Goal: Answer question/provide support

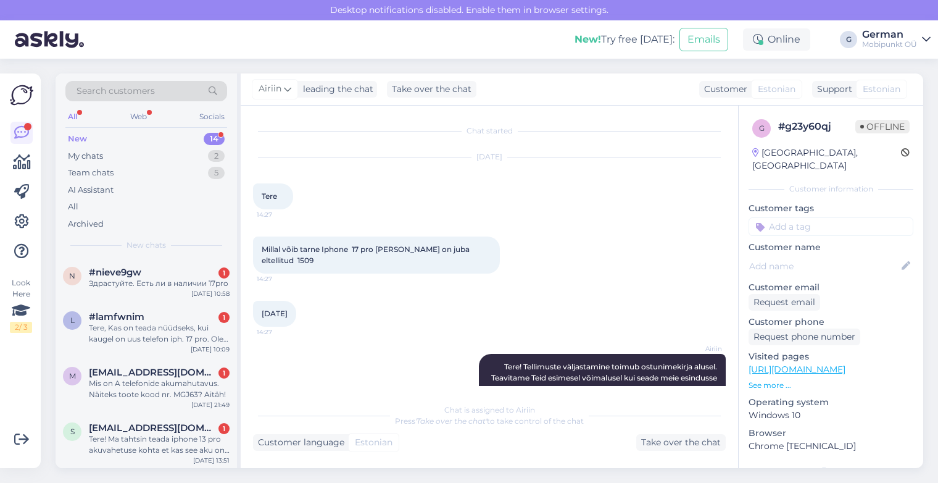
scroll to position [30, 0]
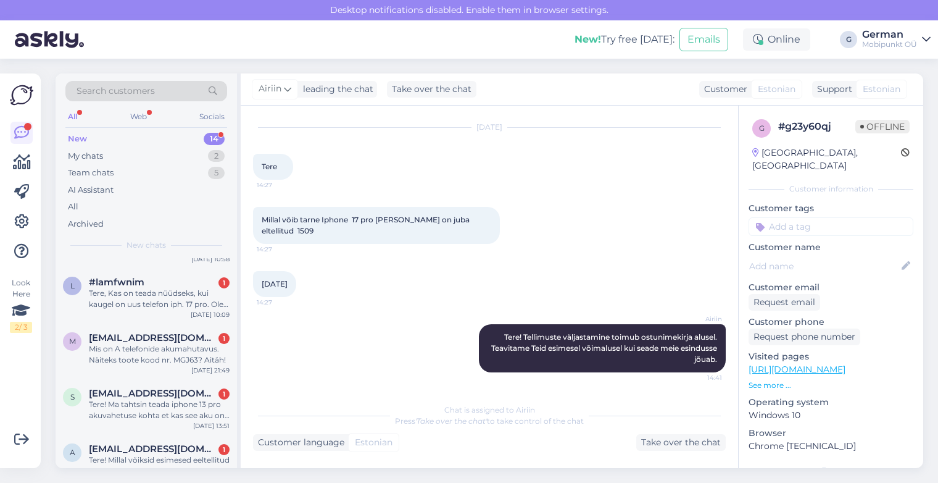
click at [80, 141] on div "New" at bounding box center [77, 139] width 19 height 12
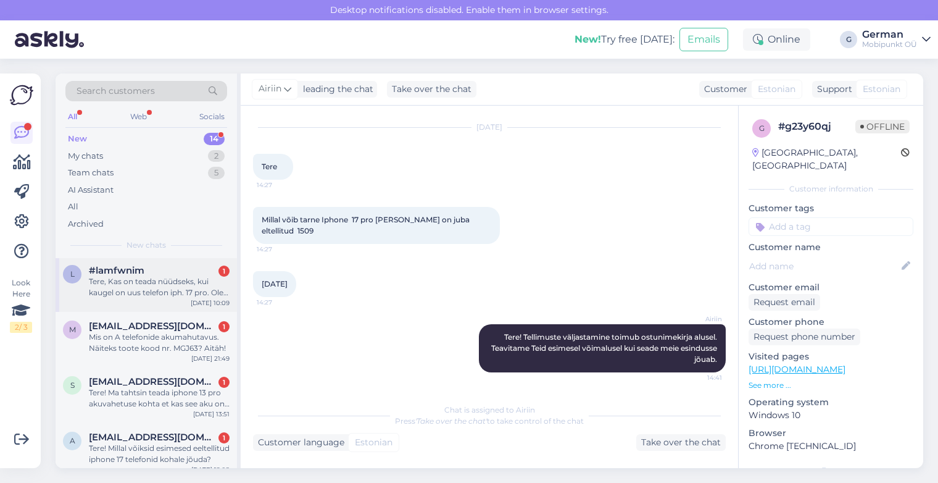
scroll to position [0, 0]
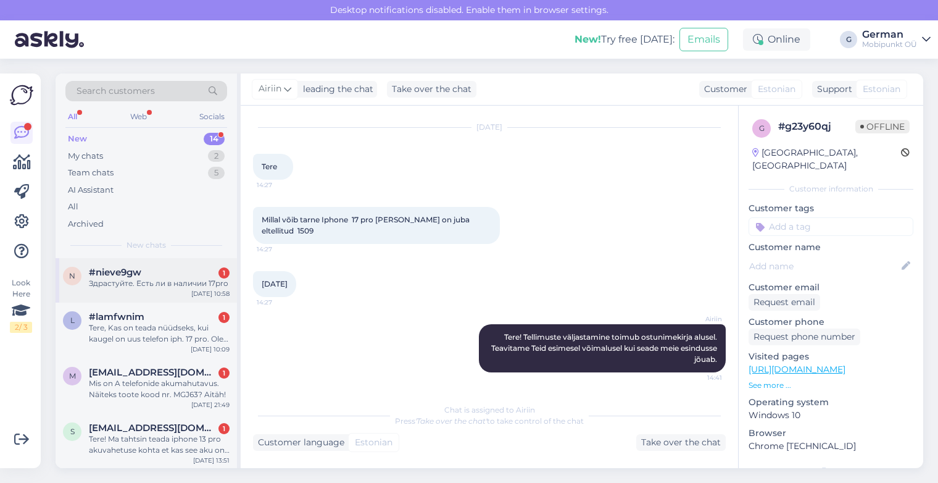
click at [153, 289] on div "n #nieve9gw 1 Здрастуйте. Есть ли в наличии 17pro [DATE] 10:58" at bounding box center [146, 280] width 181 height 44
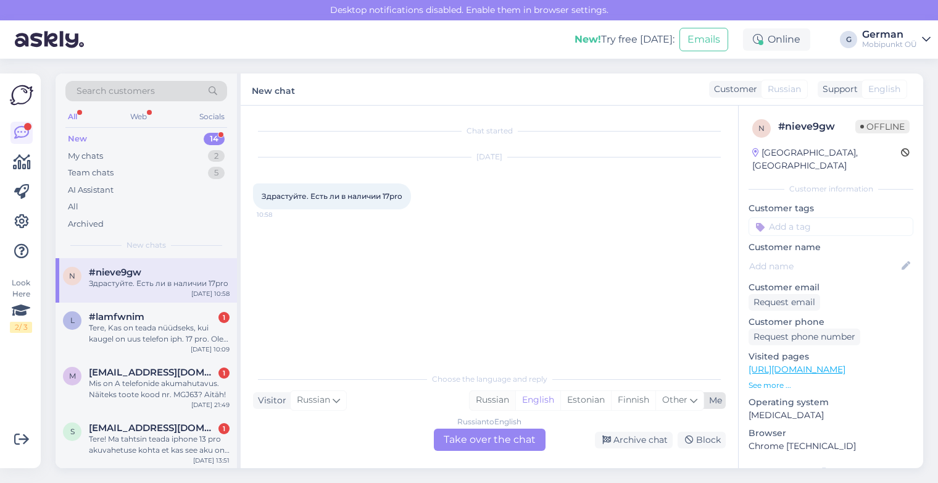
click at [503, 400] on div "Russian" at bounding box center [493, 400] width 46 height 19
click at [486, 437] on div "Russian to Russian Take over the chat" at bounding box center [490, 439] width 112 height 22
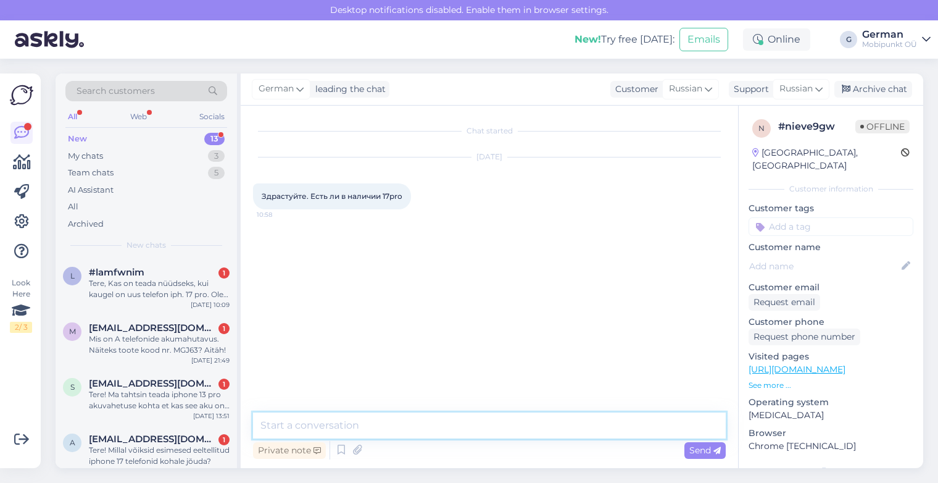
click at [335, 436] on textarea at bounding box center [489, 425] width 473 height 26
type textarea "P"
type textarea "Х"
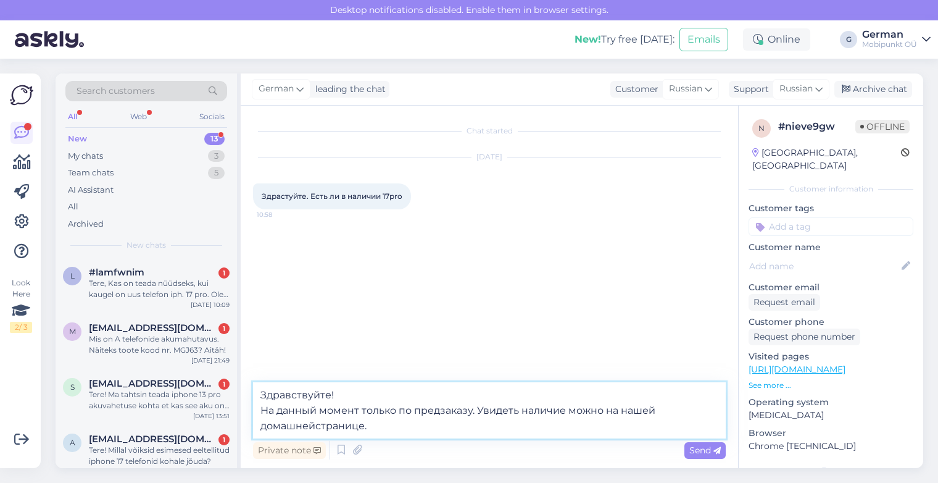
click at [317, 426] on textarea "Здравствуйте! На данный момент только по предзаказу. Увидеть наличие можно на н…" at bounding box center [489, 410] width 473 height 56
click at [360, 428] on textarea "Здравствуйте! На данный момент только по предзаказу. Увидеть наличие можно на н…" at bounding box center [489, 410] width 473 height 56
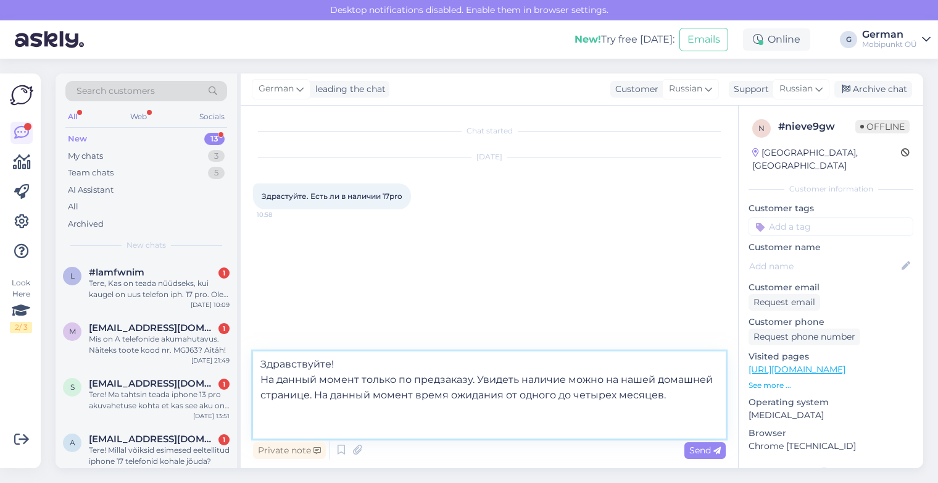
paste textarea "[URL][DOMAIN_NAME]"
type textarea "Здравствуйте! На данный момент только по предзаказу. Увидеть наличие можно на н…"
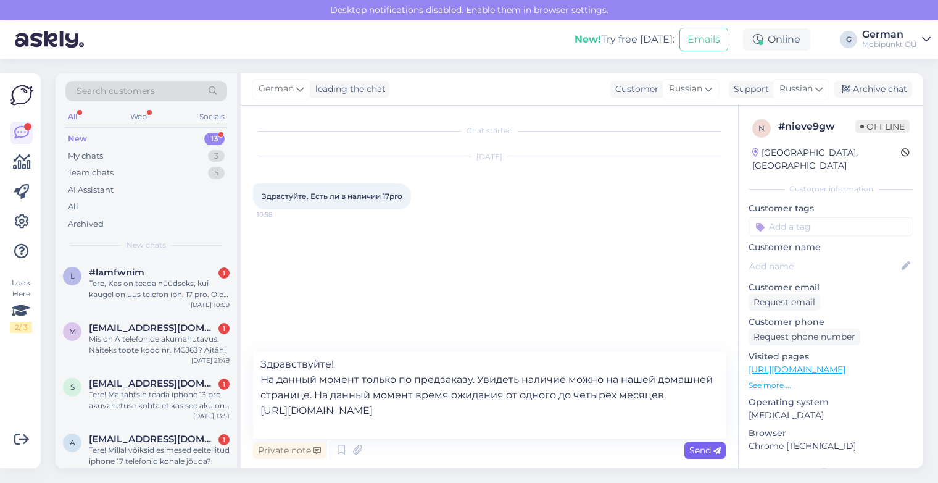
click at [700, 445] on span "Send" at bounding box center [704, 449] width 31 height 11
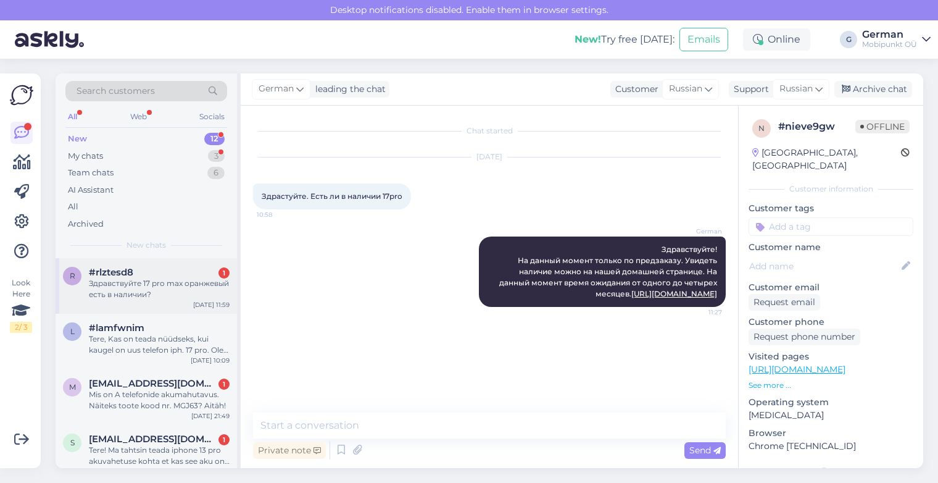
click at [166, 279] on div "Здравствуйте 17 pro max оранжевый есть в наличии?" at bounding box center [159, 289] width 141 height 22
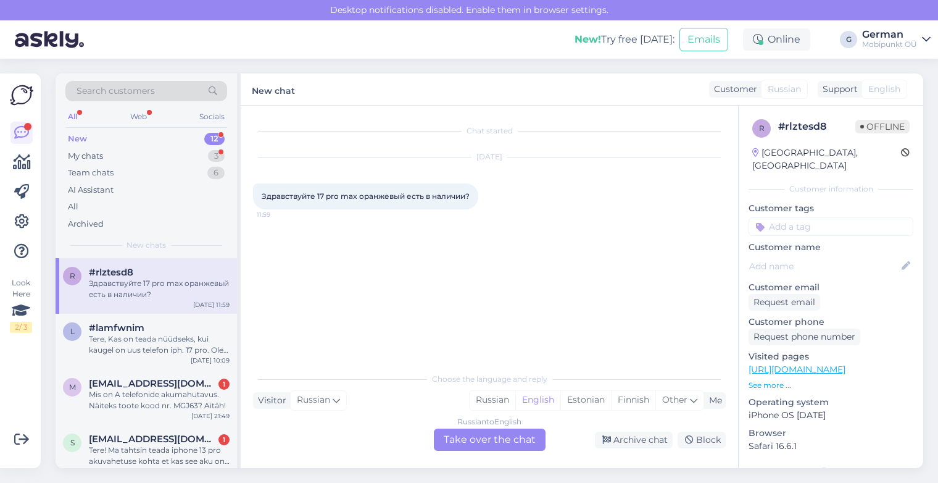
click at [181, 278] on div "Здравствуйте 17 pro max оранжевый есть в наличии?" at bounding box center [159, 289] width 141 height 22
click at [506, 403] on div "Russian" at bounding box center [493, 400] width 46 height 19
click at [469, 439] on div "Russian to Russian Take over the chat" at bounding box center [490, 439] width 112 height 22
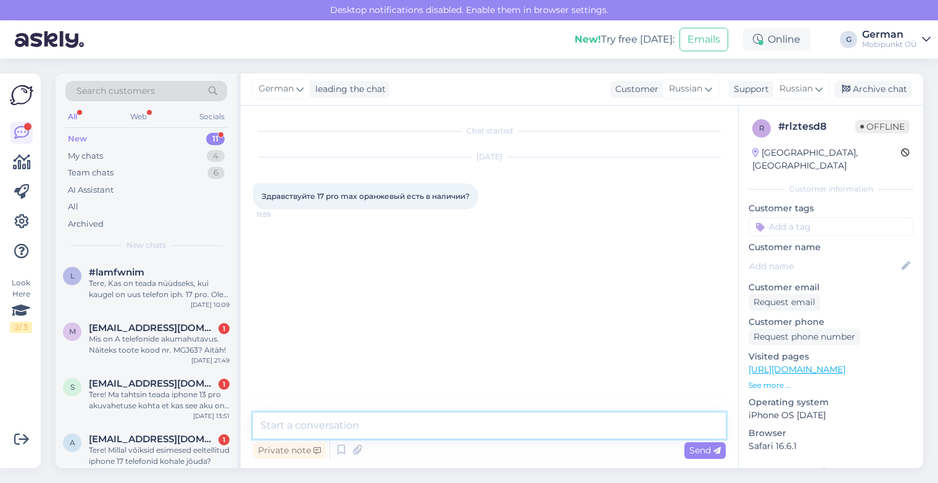
click at [362, 427] on textarea at bounding box center [489, 425] width 473 height 26
type textarea "P"
click at [96, 156] on div "My chats" at bounding box center [85, 156] width 35 height 12
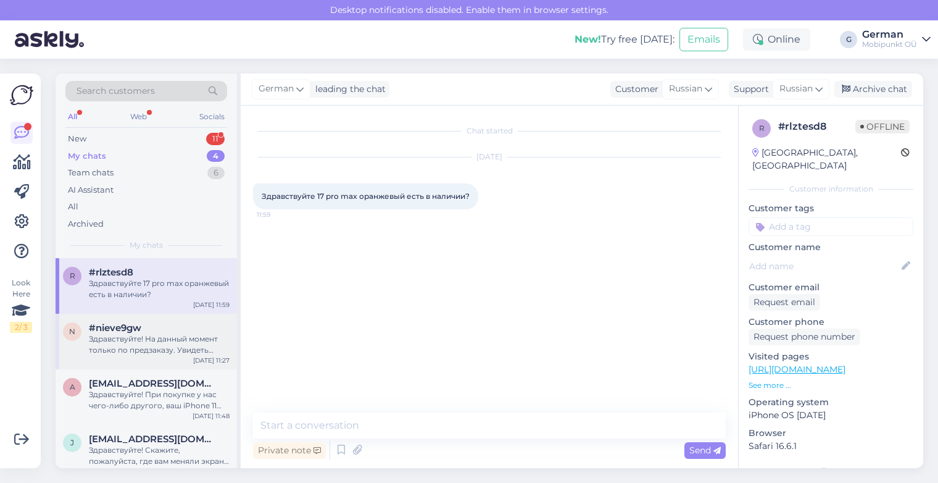
click at [143, 339] on div "Здравствуйте! На данный момент только по предзаказу. Увидеть наличие можно на н…" at bounding box center [159, 344] width 141 height 22
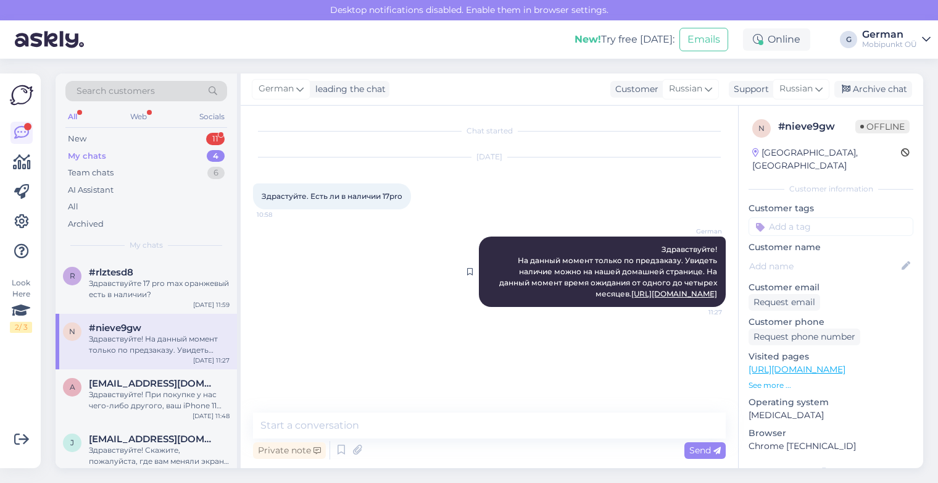
drag, startPoint x: 660, startPoint y: 247, endPoint x: 720, endPoint y: 315, distance: 90.0
click at [720, 307] on div "German Здравствуйте! На данный момент только по предзаказу. Увидеть наличие мож…" at bounding box center [602, 271] width 247 height 70
copy span "Здравствуйте! На данный момент только по предзаказу. Увидеть наличие можно на н…"
click at [693, 271] on span "Здравствуйте! На данный момент только по предзаказу. Увидеть наличие можно на н…" at bounding box center [609, 271] width 220 height 54
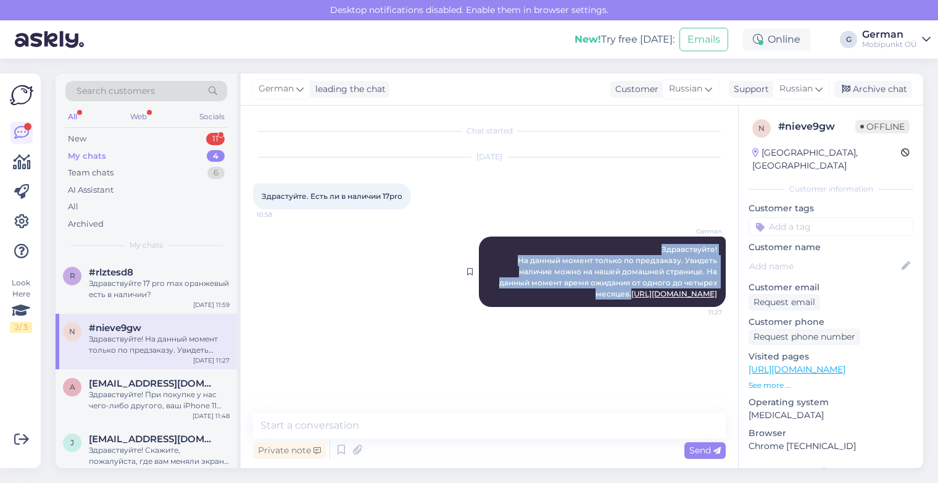
drag, startPoint x: 663, startPoint y: 246, endPoint x: 721, endPoint y: 289, distance: 71.9
click at [721, 289] on div "German Здравствуйте! На данный момент только по предзаказу. Увидеть наличие мож…" at bounding box center [602, 271] width 247 height 70
copy span "Здравствуйте! На данный момент только по предзаказу. Увидеть наличие можно на н…"
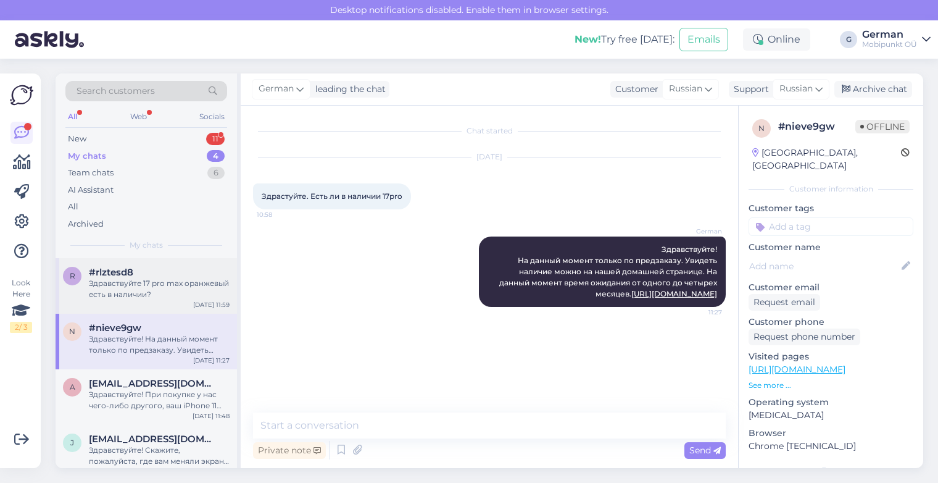
click at [155, 287] on div "Здравствуйте 17 pro max оранжевый есть в наличии?" at bounding box center [159, 289] width 141 height 22
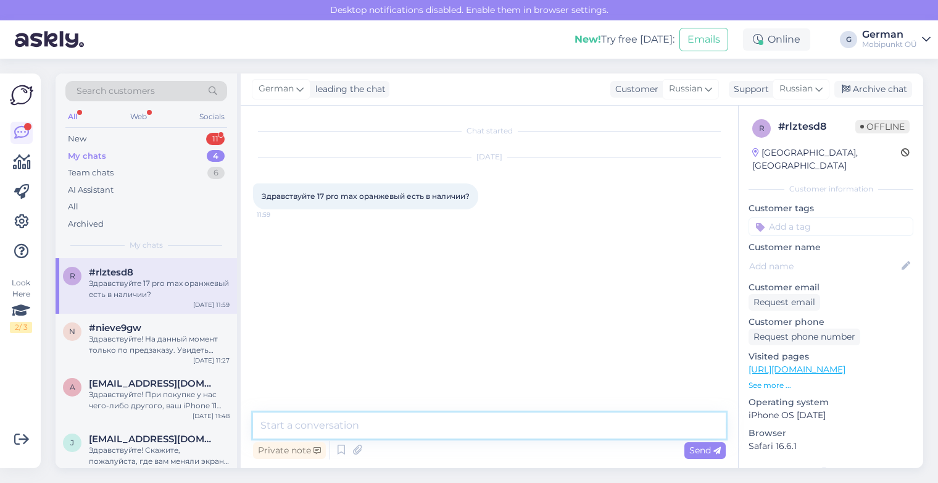
click at [331, 422] on textarea at bounding box center [489, 425] width 473 height 26
paste textarea "Здравствуйте! На данный момент только по предзаказу. Увидеть наличие можно на н…"
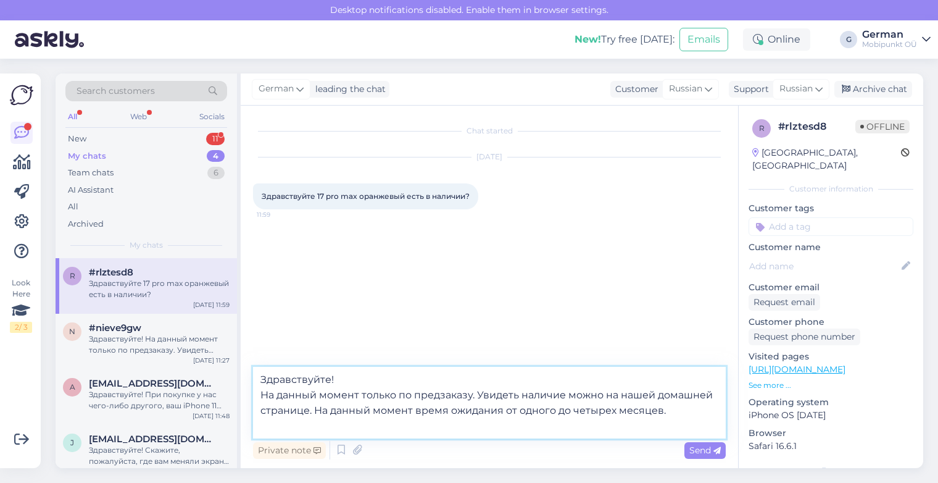
drag, startPoint x: 676, startPoint y: 413, endPoint x: 317, endPoint y: 412, distance: 358.5
click at [317, 412] on textarea "Здравствуйте! На данный момент только по предзаказу. Увидеть наличие можно на н…" at bounding box center [489, 403] width 473 height 72
click at [280, 421] on textarea "Здравствуйте! На данный момент только по предзаказу. Увидеть наличие можно на н…" at bounding box center [489, 403] width 473 height 72
paste textarea "[URL][DOMAIN_NAME]"
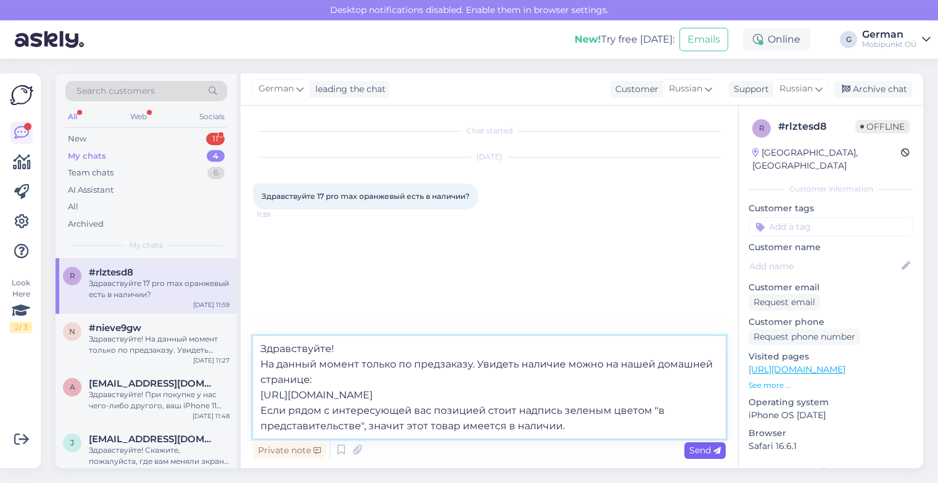
type textarea "Здравствуйте! На данный момент только по предзаказу. Увидеть наличие можно на н…"
click at [703, 449] on span "Send" at bounding box center [704, 449] width 31 height 11
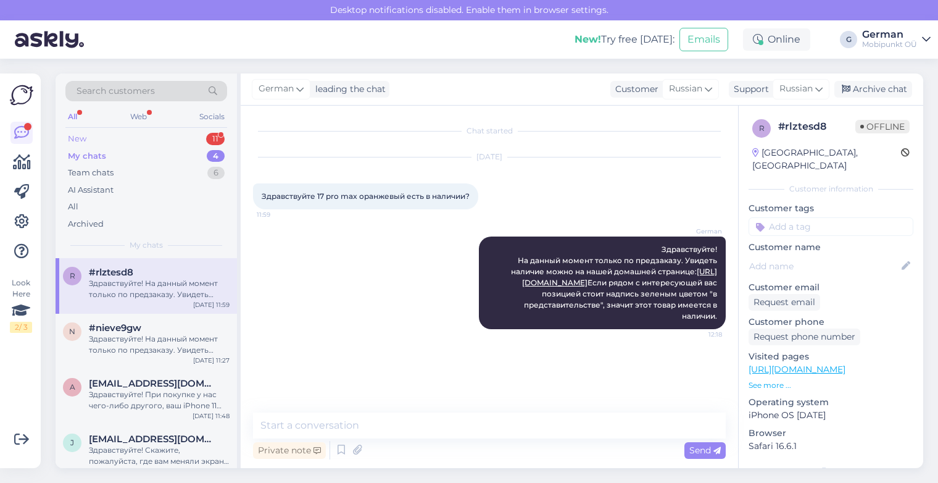
click at [80, 136] on div "New" at bounding box center [77, 139] width 19 height 12
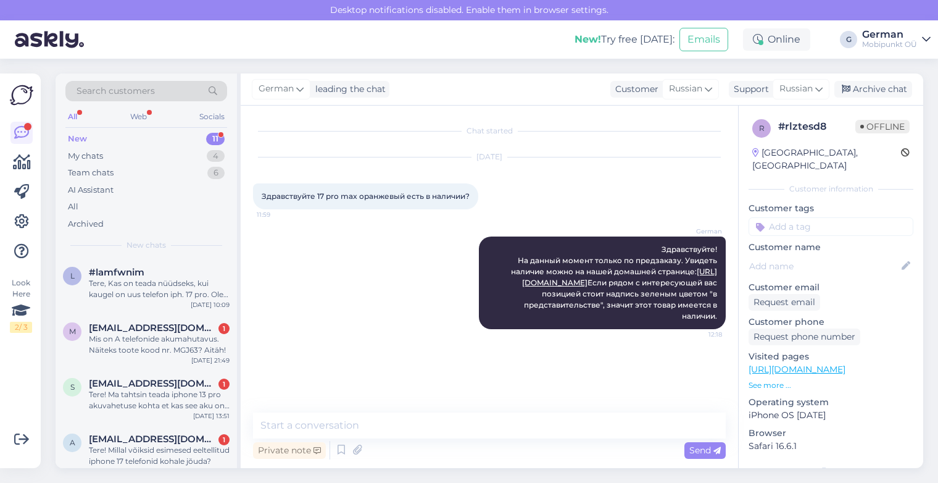
click at [76, 137] on div "New" at bounding box center [77, 139] width 19 height 12
click at [75, 136] on div "New" at bounding box center [77, 139] width 19 height 12
click at [172, 342] on div "I want to check availability of apple 17 pro blue 256 gb" at bounding box center [159, 344] width 141 height 22
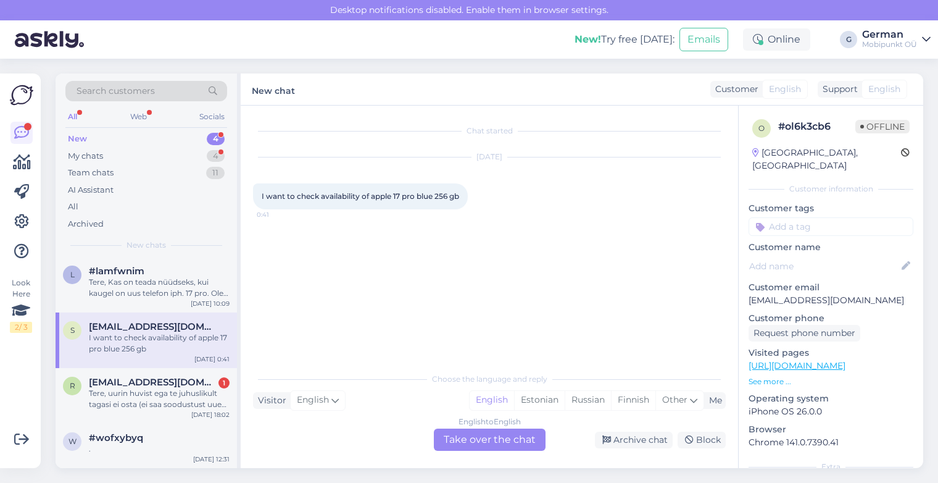
scroll to position [1, 0]
